Goal: Transaction & Acquisition: Download file/media

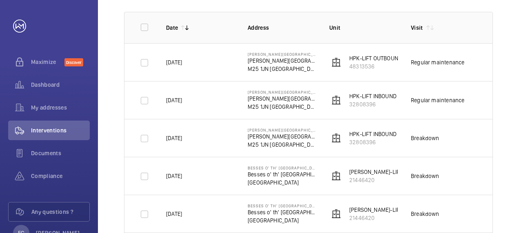
scroll to position [98, 0]
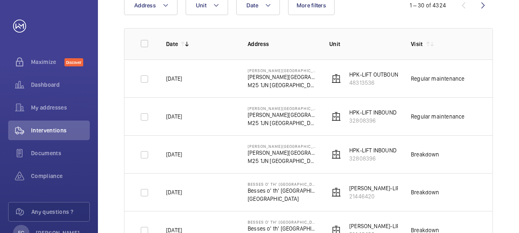
click at [481, 120] on td "---" at bounding box center [499, 117] width 41 height 38
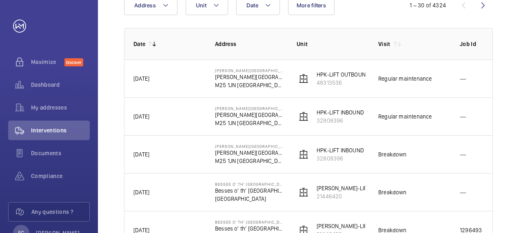
scroll to position [0, 49]
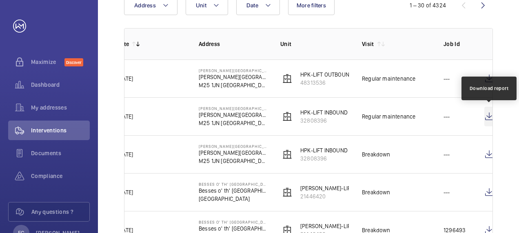
click at [488, 120] on wm-front-icon-button at bounding box center [489, 117] width 10 height 20
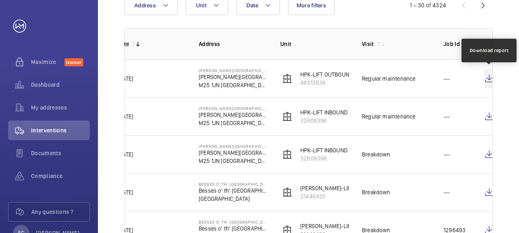
click at [486, 79] on wm-front-icon-button at bounding box center [489, 79] width 10 height 20
